Goal: Task Accomplishment & Management: Manage account settings

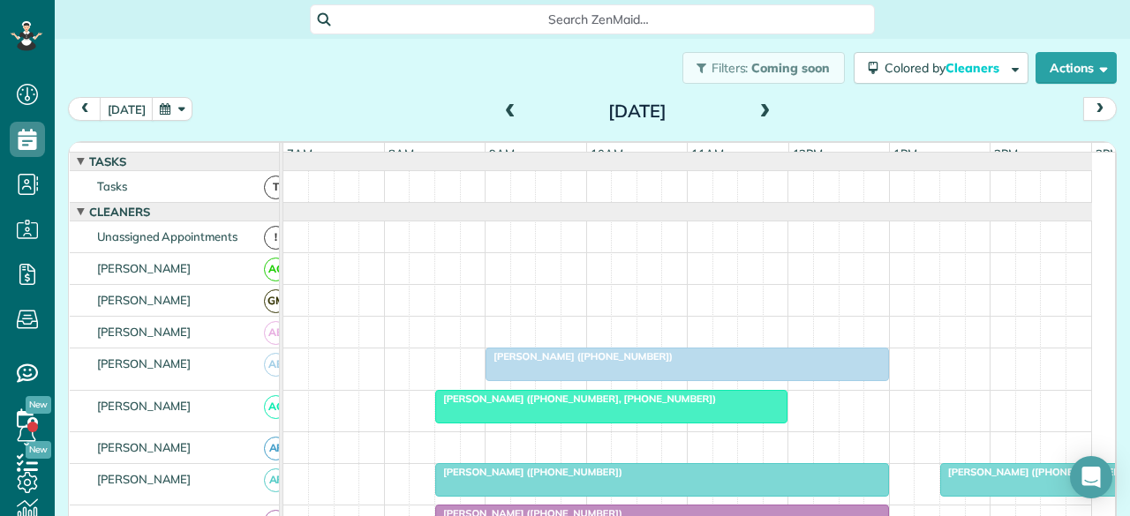
scroll to position [7, 7]
click at [500, 116] on span at bounding box center [509, 112] width 19 height 16
click at [500, 112] on span at bounding box center [509, 112] width 19 height 16
click at [501, 114] on span at bounding box center [509, 112] width 19 height 16
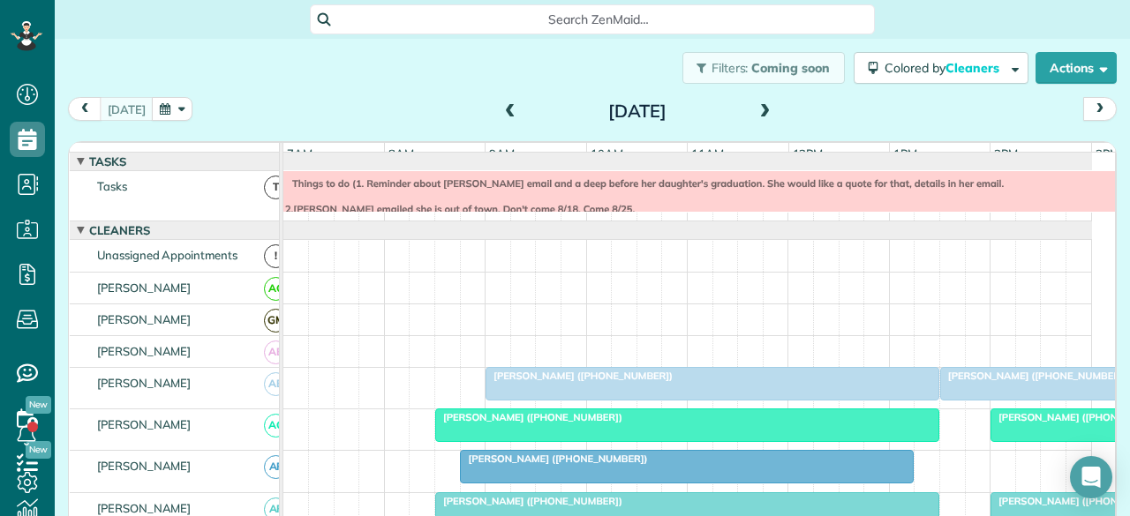
scroll to position [19, 0]
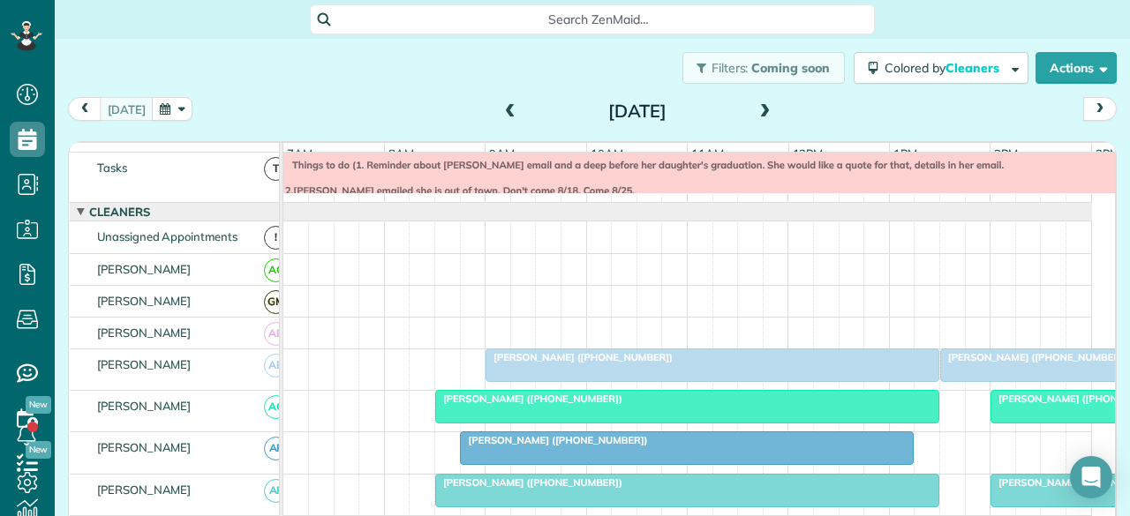
click at [756, 120] on span at bounding box center [765, 112] width 19 height 26
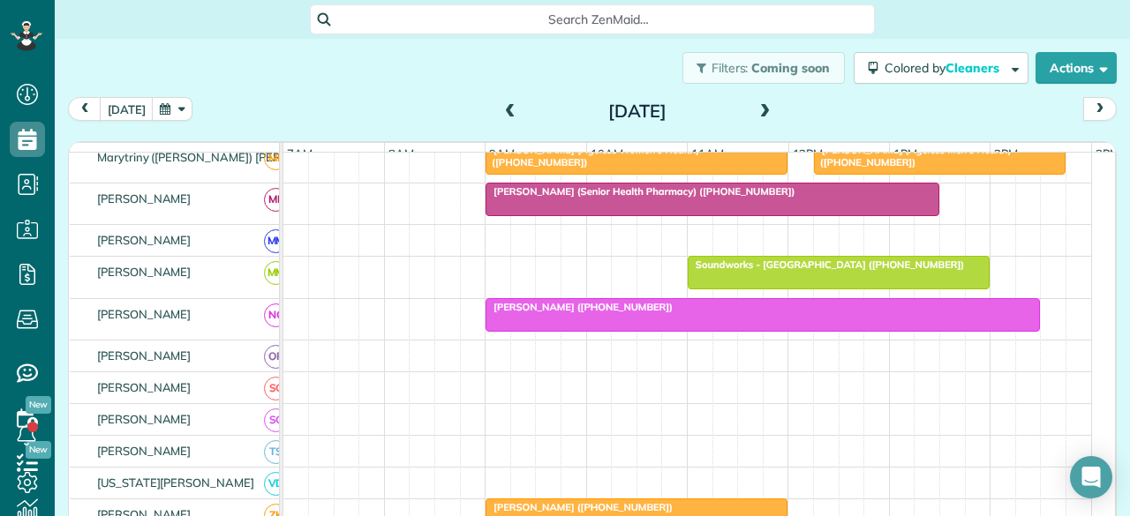
scroll to position [0, 0]
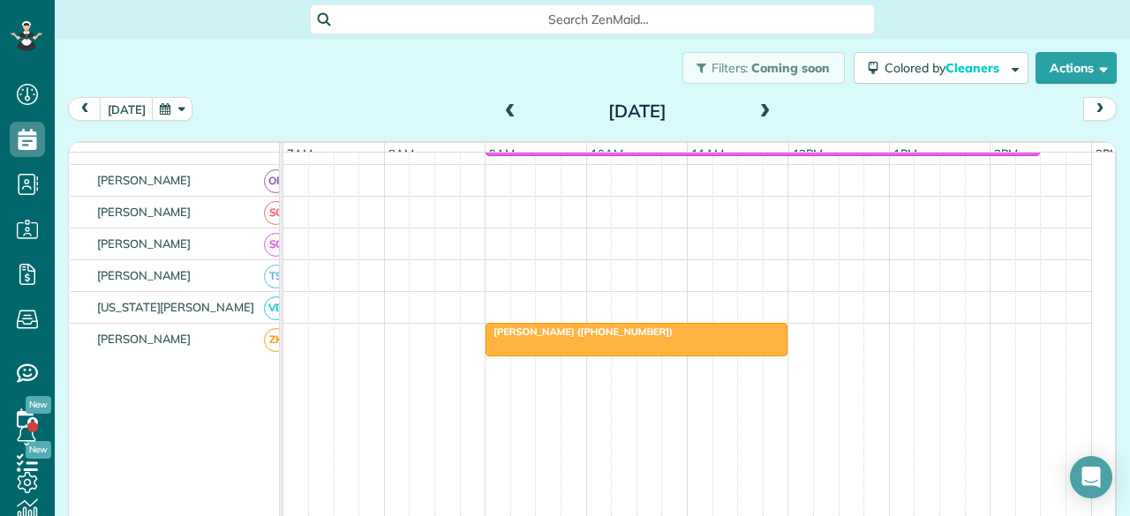
click at [756, 117] on span at bounding box center [765, 112] width 19 height 16
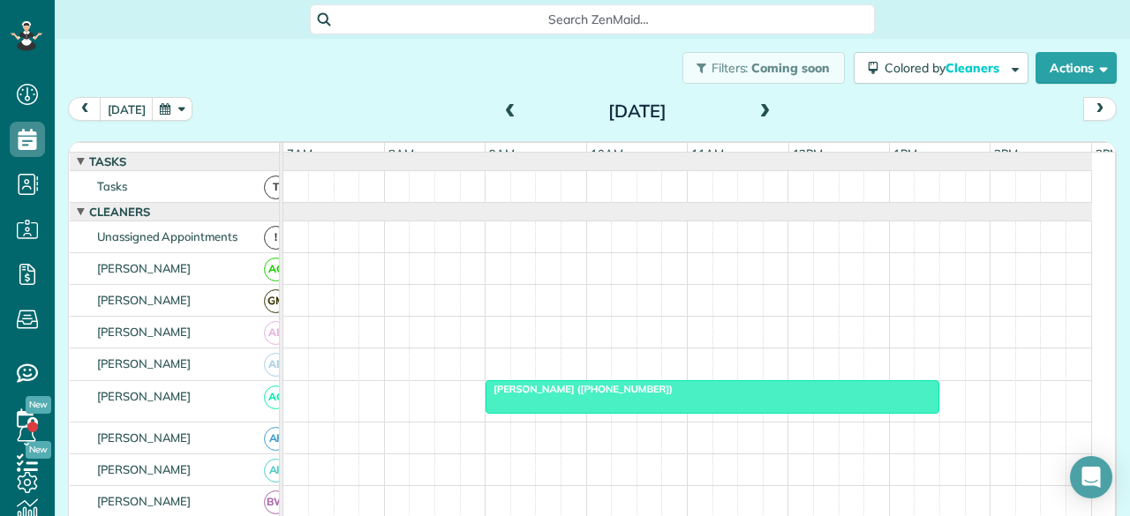
click at [557, 413] on div at bounding box center [712, 397] width 452 height 32
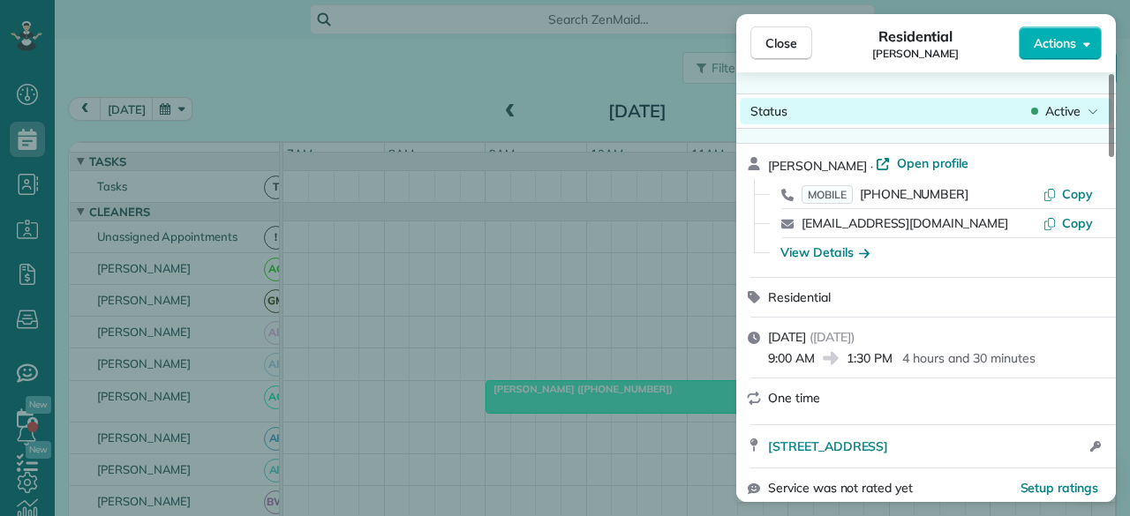
click at [1070, 110] on span "Active" at bounding box center [1062, 111] width 35 height 18
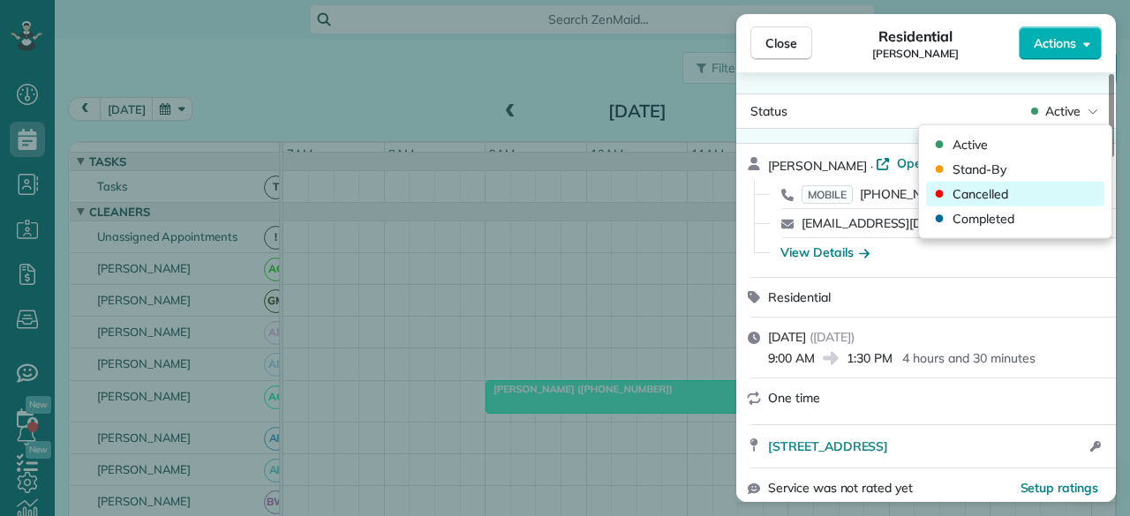
click at [991, 192] on span "Cancelled" at bounding box center [980, 194] width 56 height 18
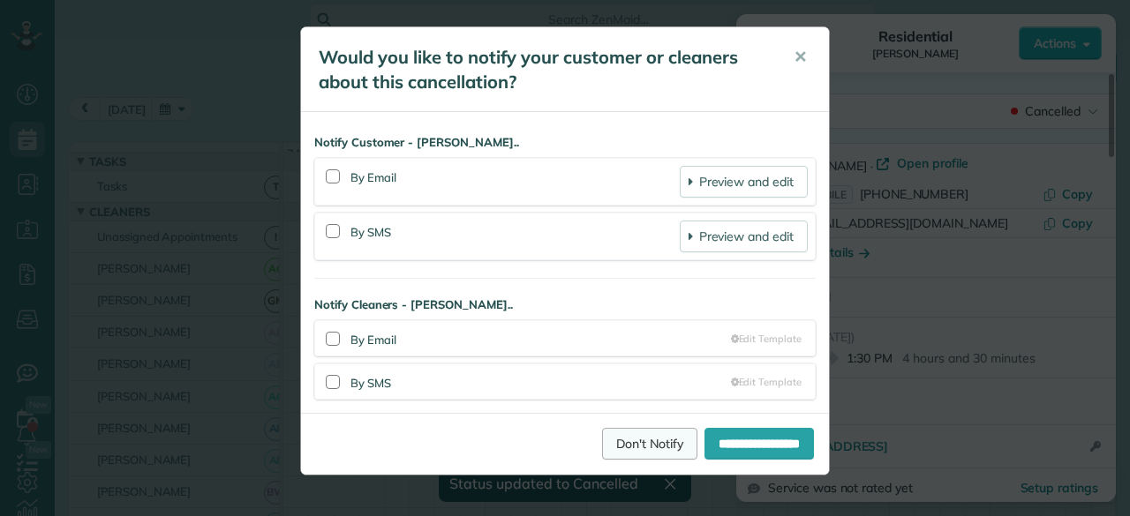
click at [625, 447] on link "Don't Notify" at bounding box center [649, 444] width 95 height 32
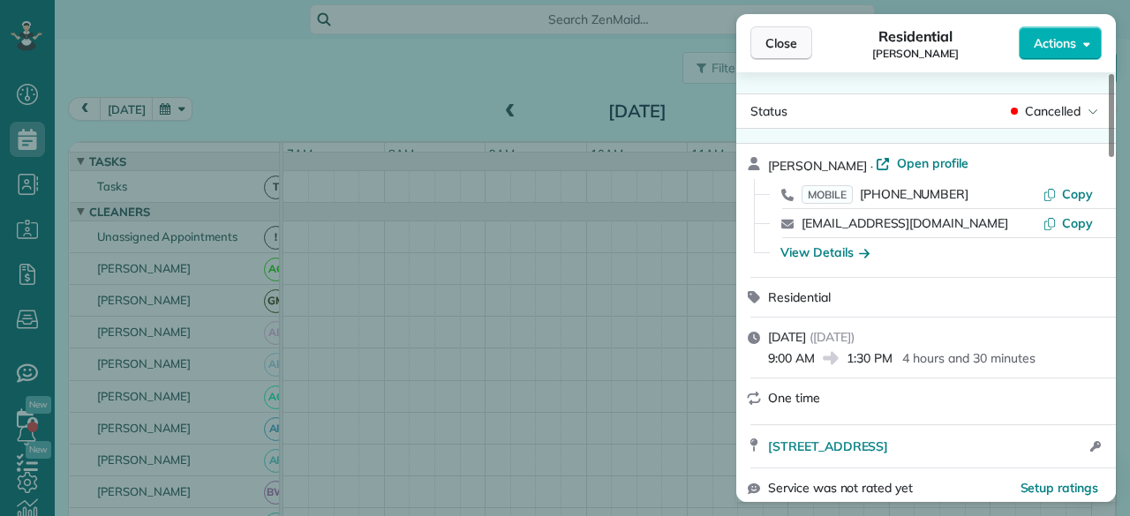
click at [792, 56] on button "Close" at bounding box center [781, 43] width 62 height 34
